Goal: Register for event/course: Register for event/course

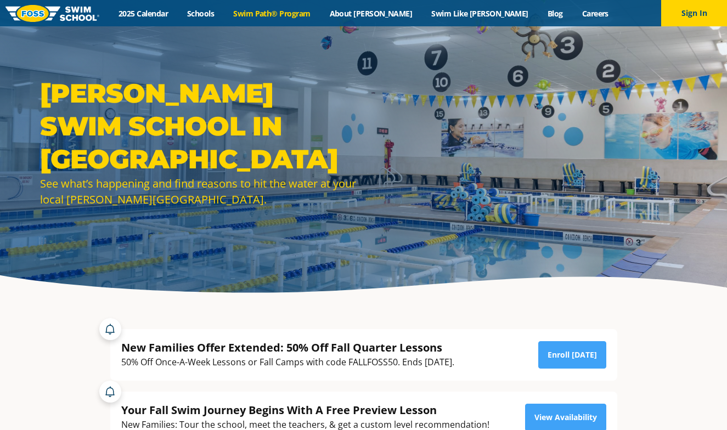
drag, startPoint x: 0, startPoint y: 0, endPoint x: 316, endPoint y: 14, distance: 316.7
click at [316, 14] on link "Swim Path® Program" at bounding box center [272, 13] width 96 height 10
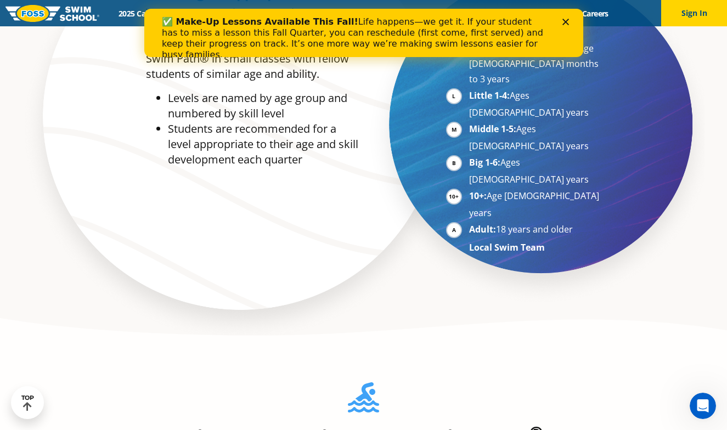
click at [563, 20] on icon "Close" at bounding box center [564, 22] width 7 height 7
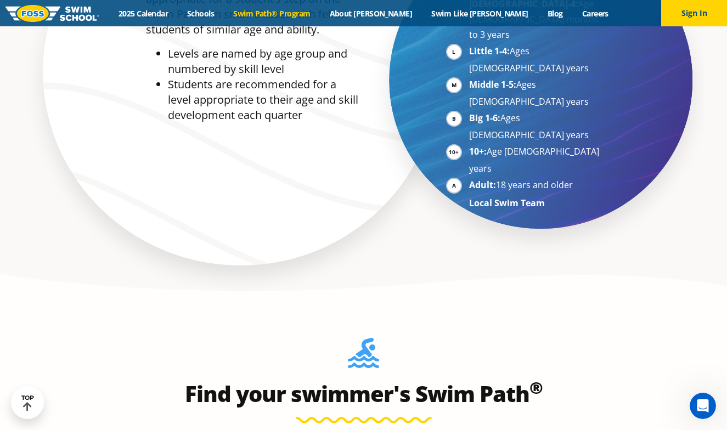
scroll to position [987, 0]
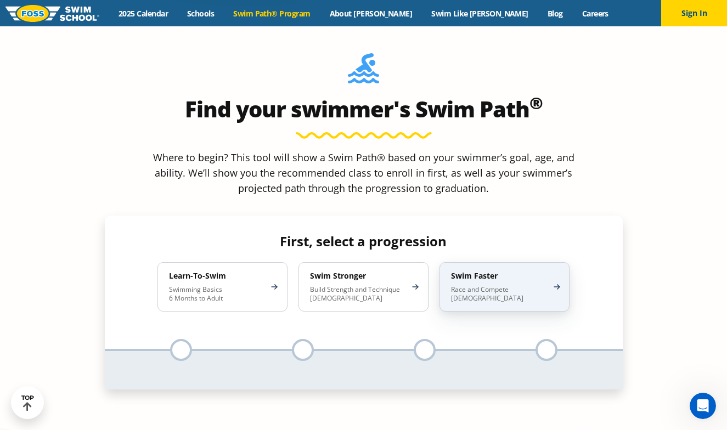
click at [508, 285] on p "Race and Compete 8-17 Years Old" at bounding box center [499, 294] width 96 height 18
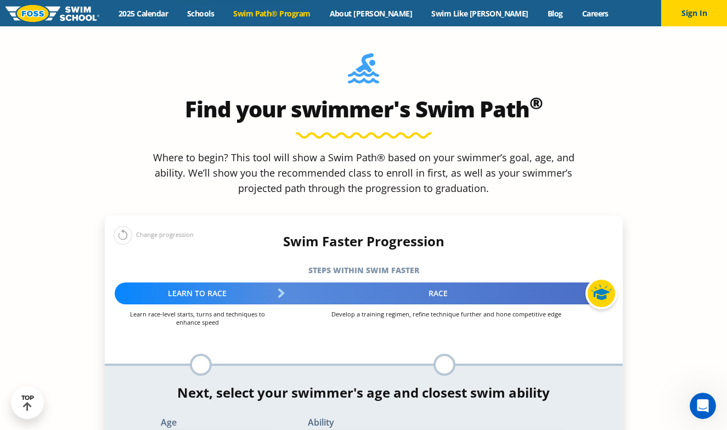
select select "11-years-"
select select "11-years--able-to-swim-each-stroke---front-crawl-and-backstroke-60-ft-and-breas…"
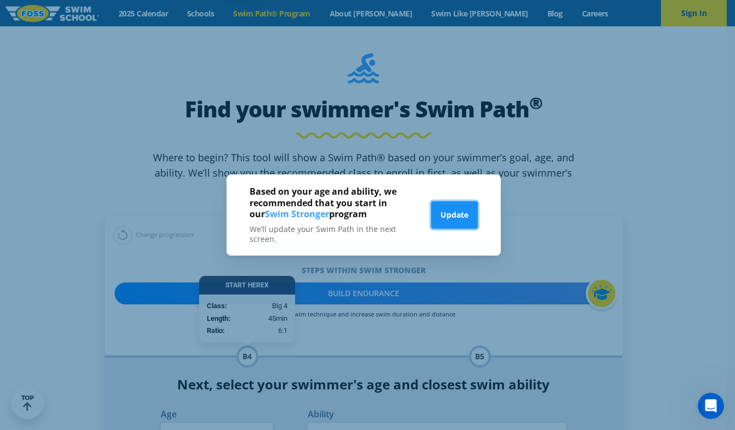
click at [462, 213] on button "Update" at bounding box center [454, 214] width 47 height 27
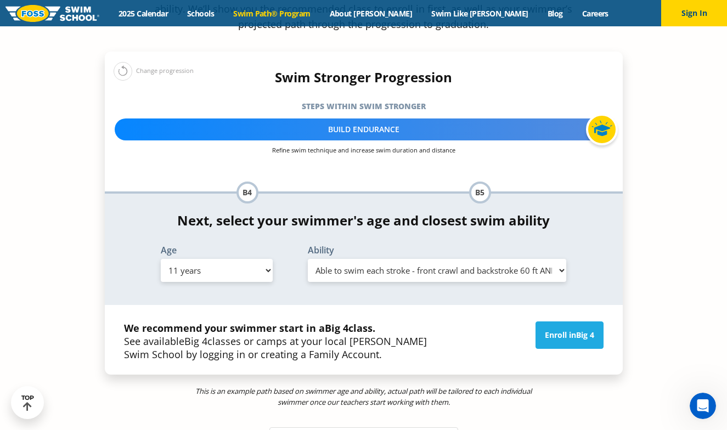
scroll to position [1152, 0]
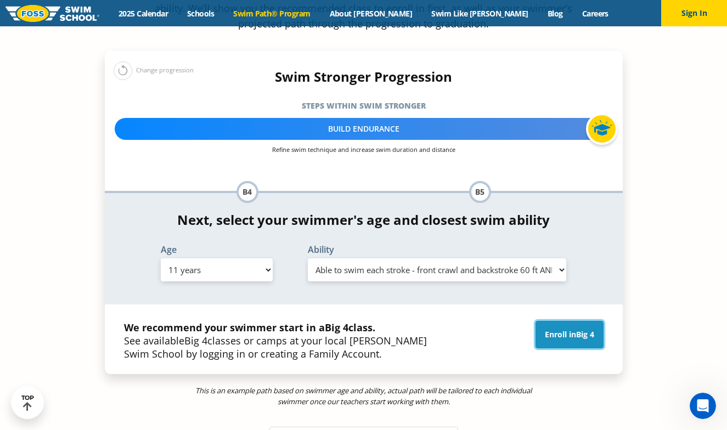
click at [549, 321] on link "Enroll in Big 4" at bounding box center [569, 334] width 68 height 27
